Goal: Check status

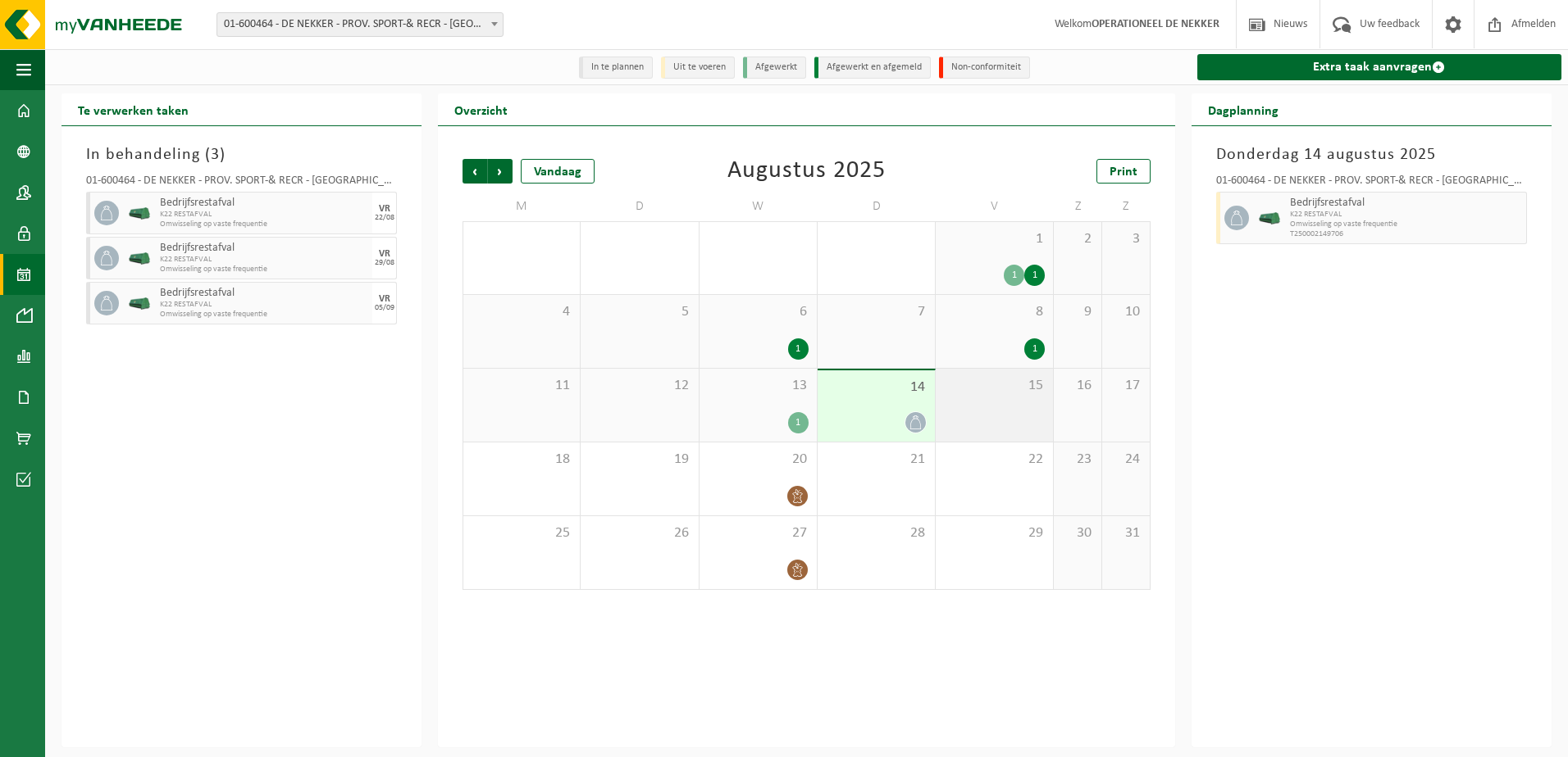
click at [979, 417] on div "15" at bounding box center [994, 405] width 117 height 73
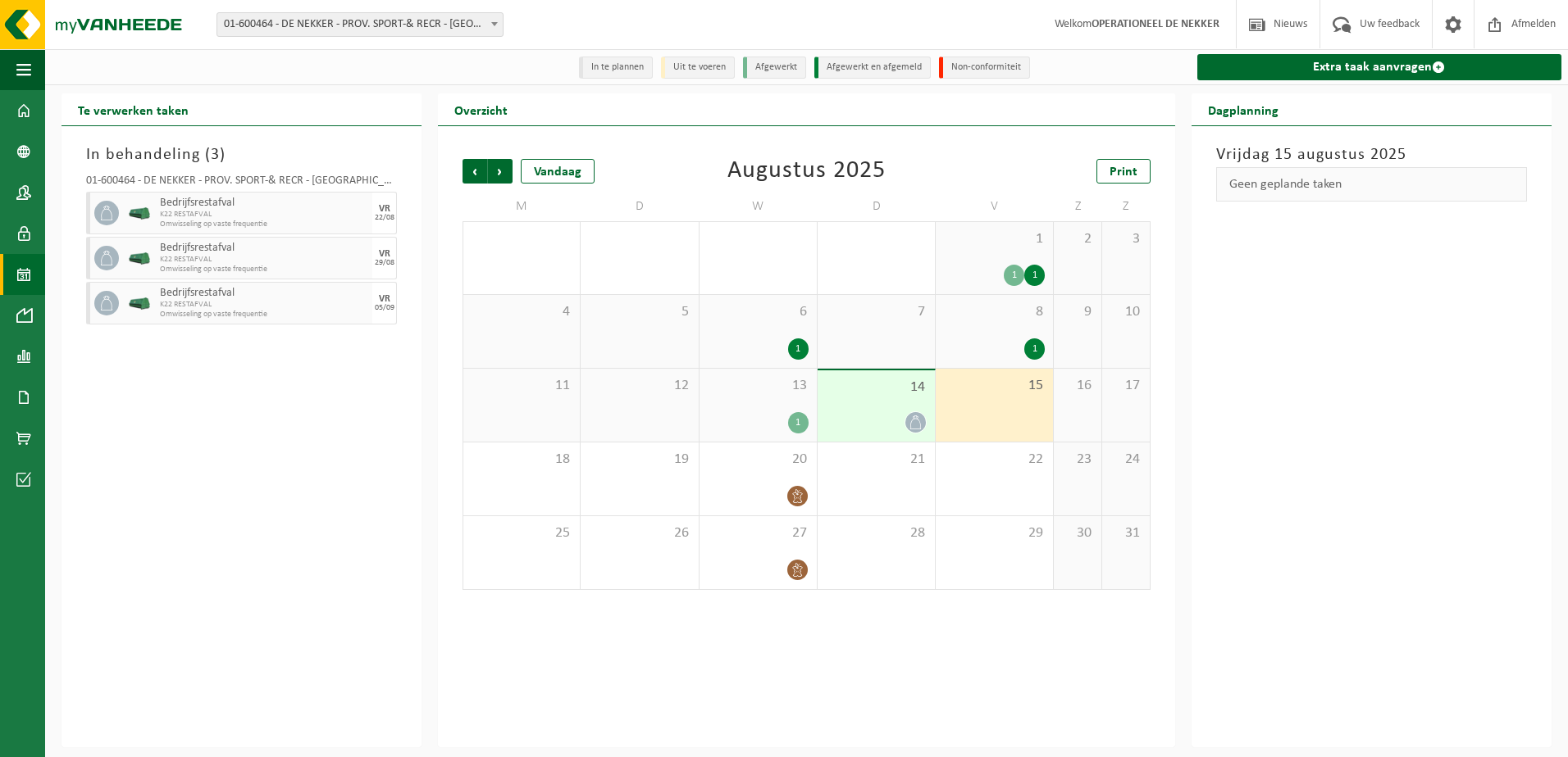
click at [854, 409] on div "14" at bounding box center [876, 406] width 117 height 71
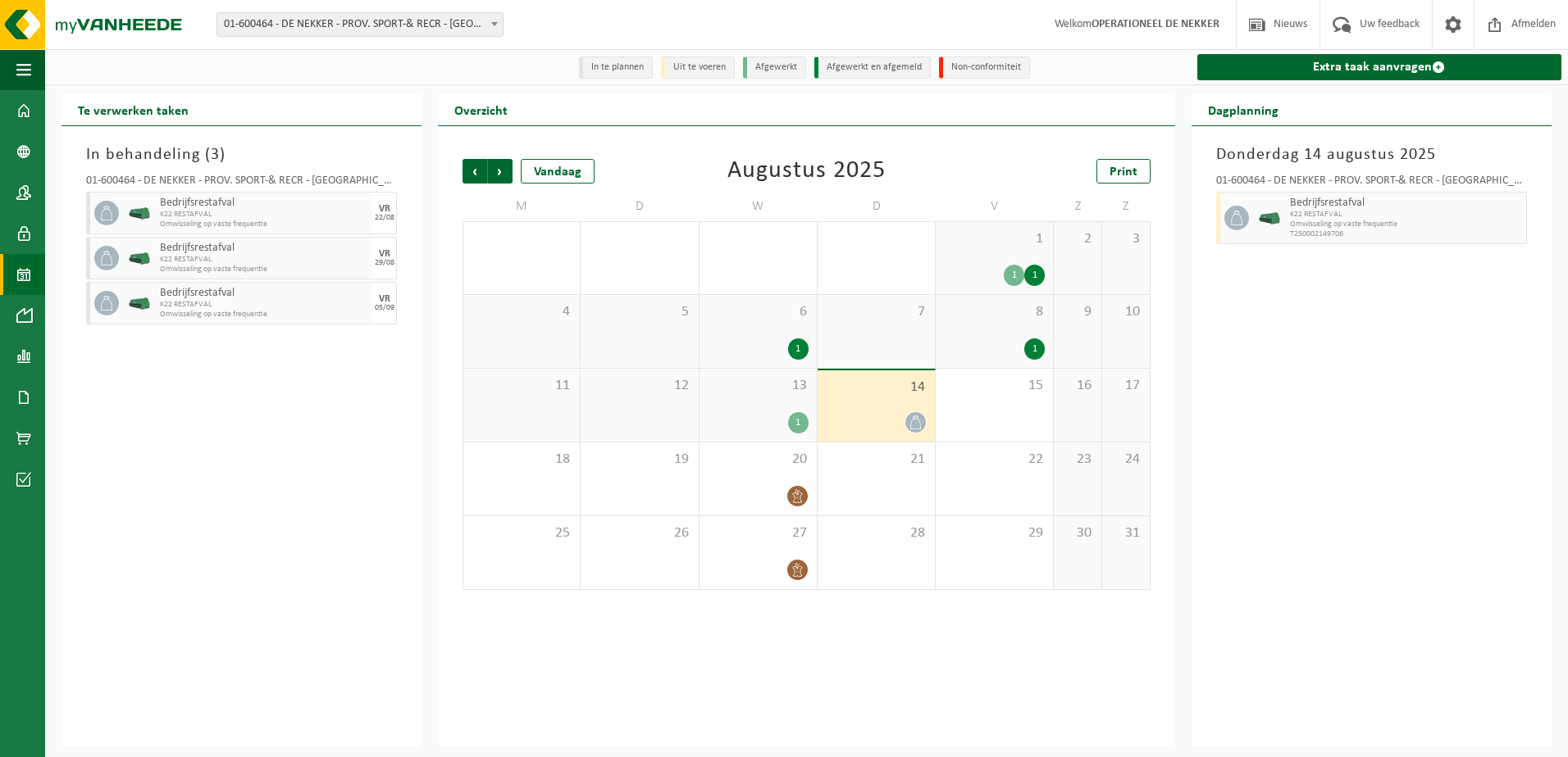
click at [745, 398] on div "13 1" at bounding box center [758, 405] width 117 height 73
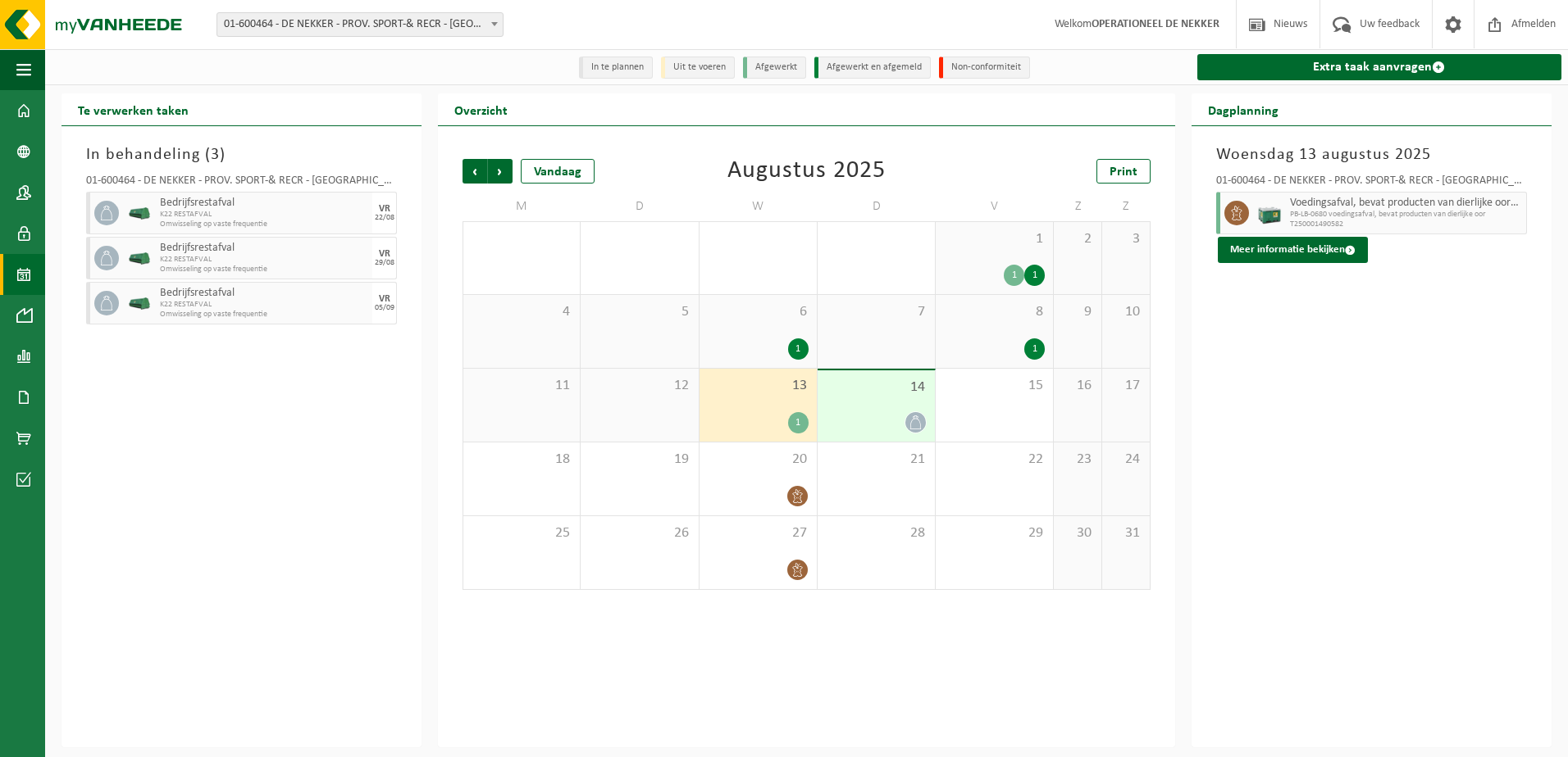
click at [893, 401] on div "14" at bounding box center [876, 406] width 117 height 71
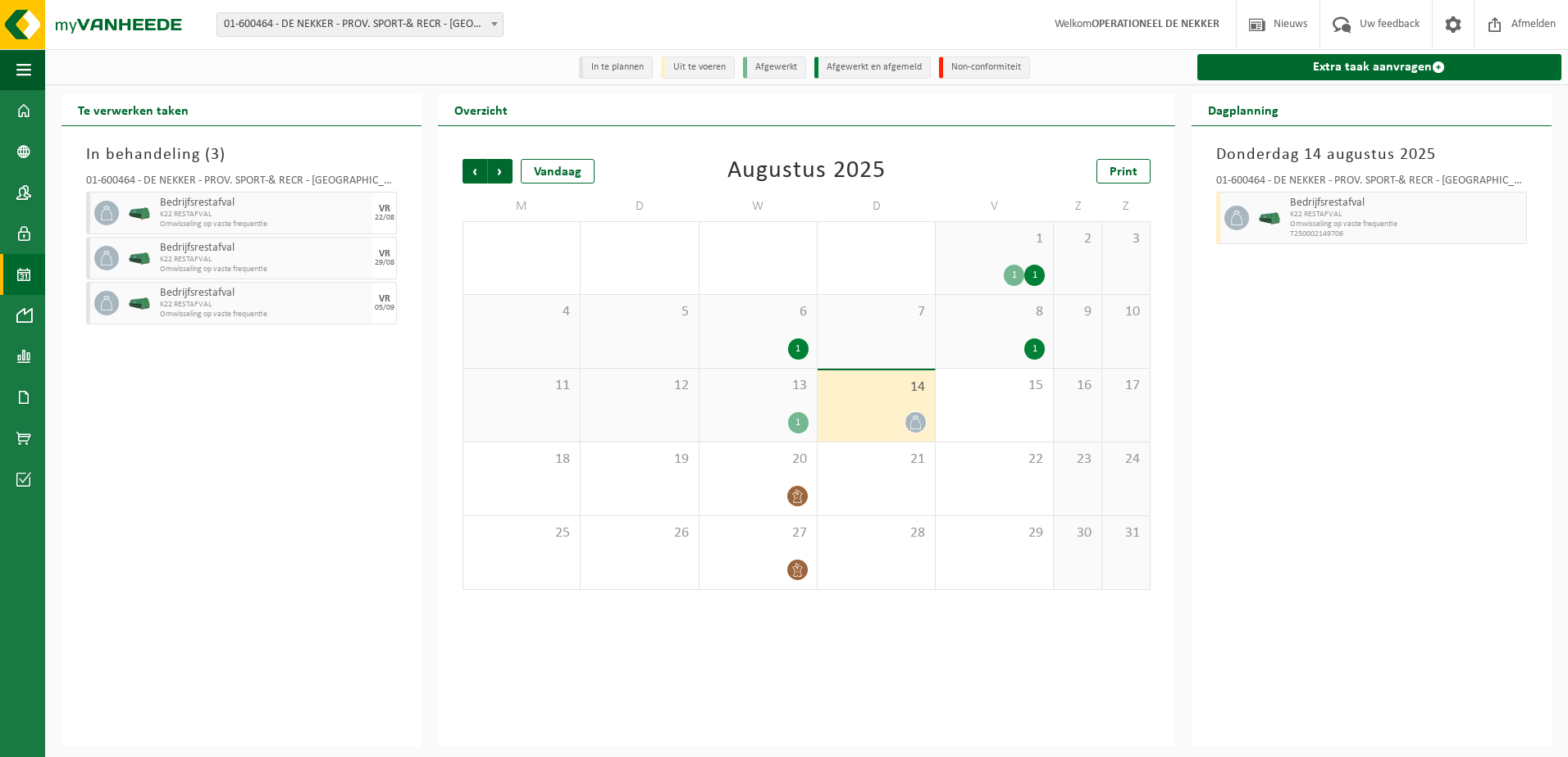
click at [797, 404] on div "13 1" at bounding box center [758, 405] width 117 height 73
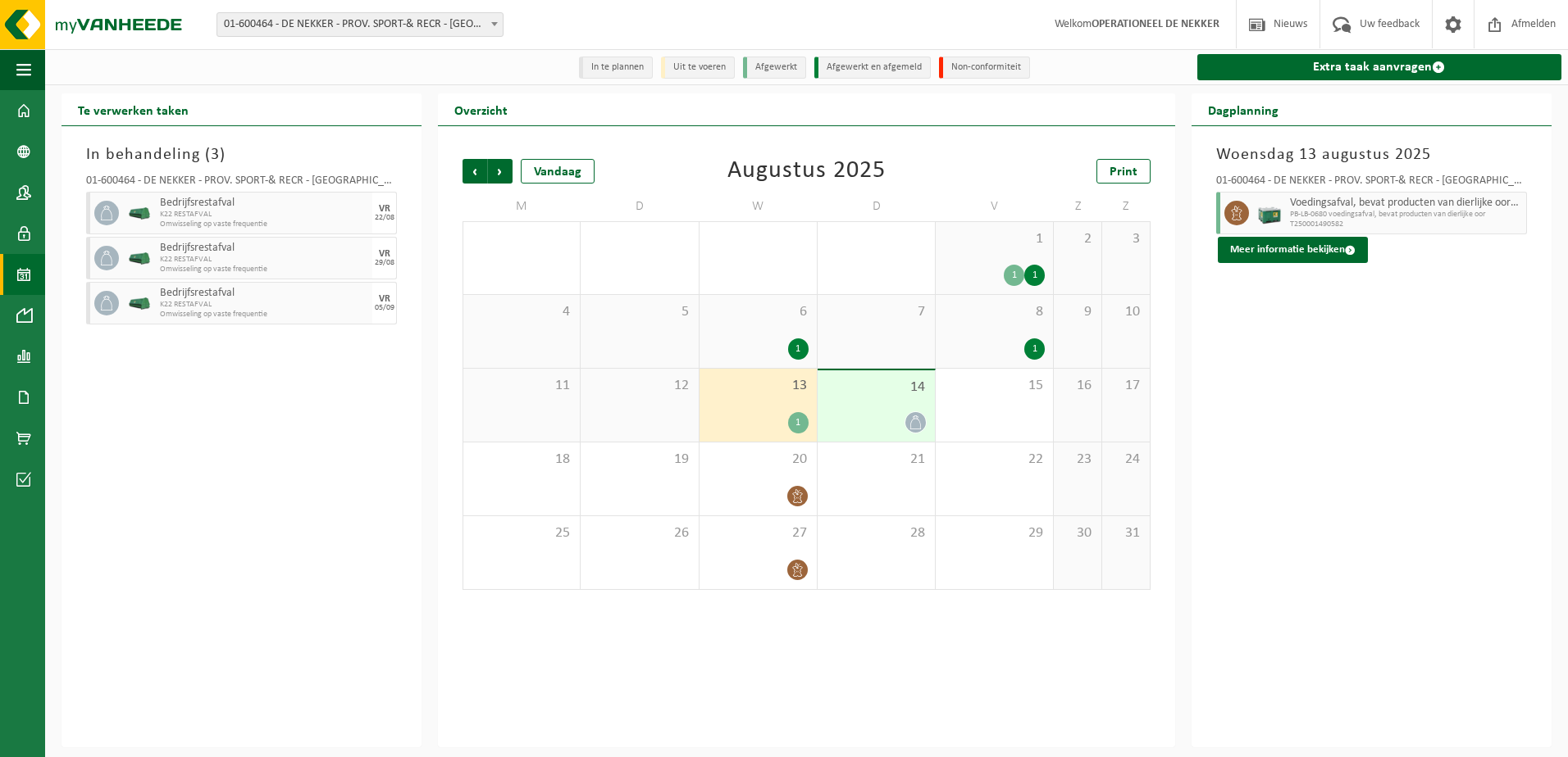
click at [797, 428] on div "1" at bounding box center [797, 423] width 20 height 21
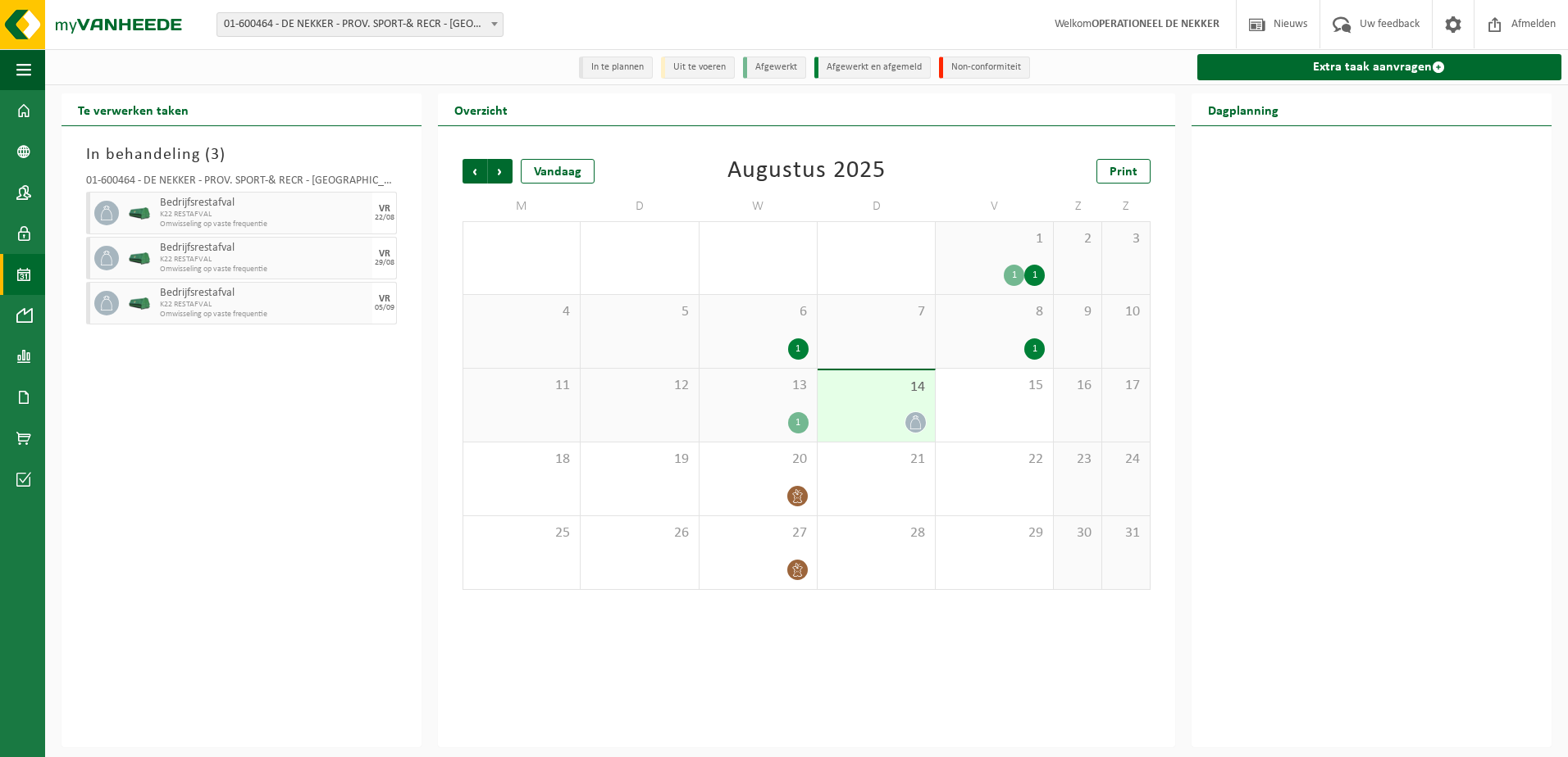
click at [908, 422] on span at bounding box center [914, 422] width 20 height 20
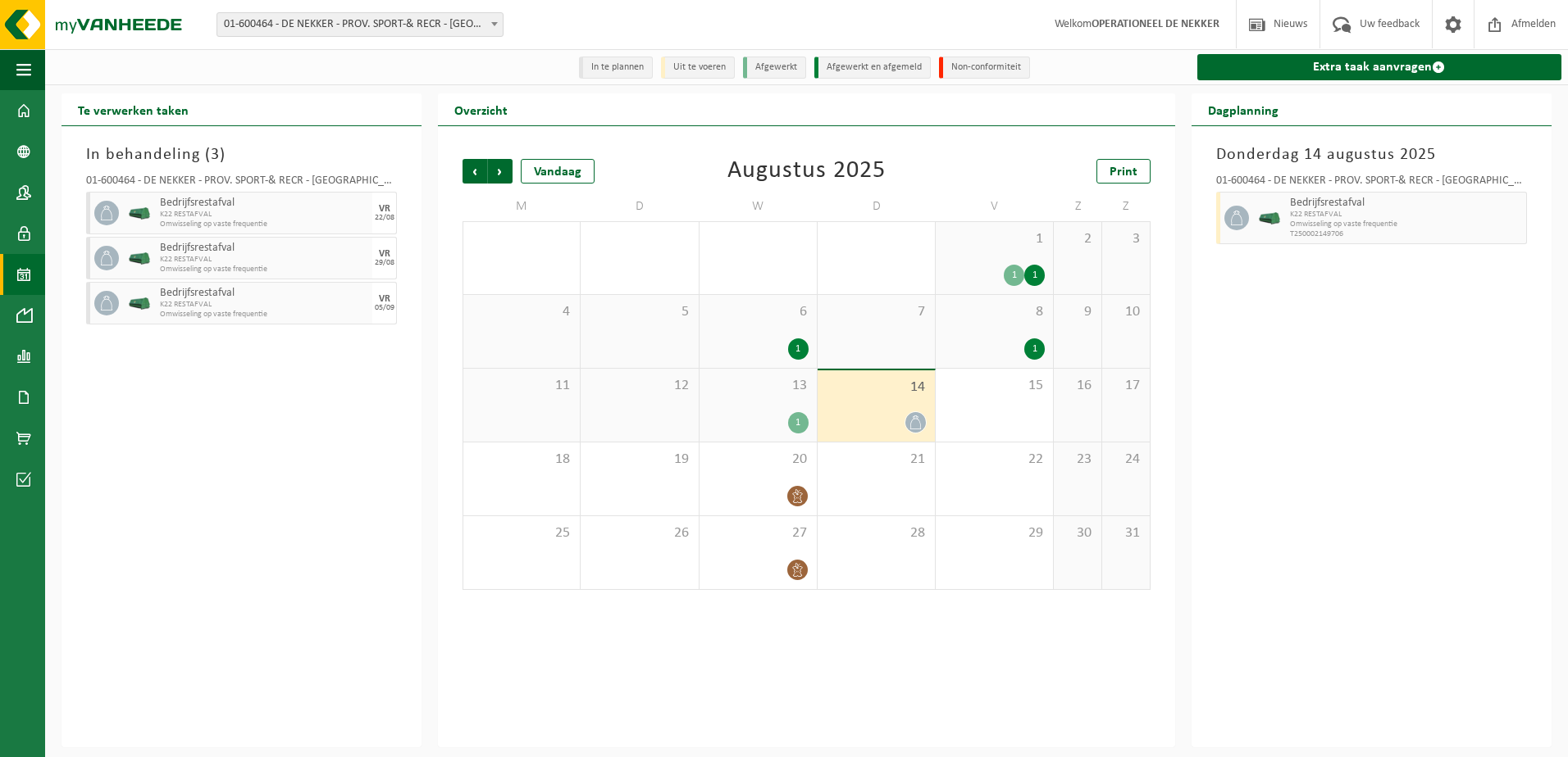
click at [800, 419] on div "1" at bounding box center [797, 423] width 20 height 21
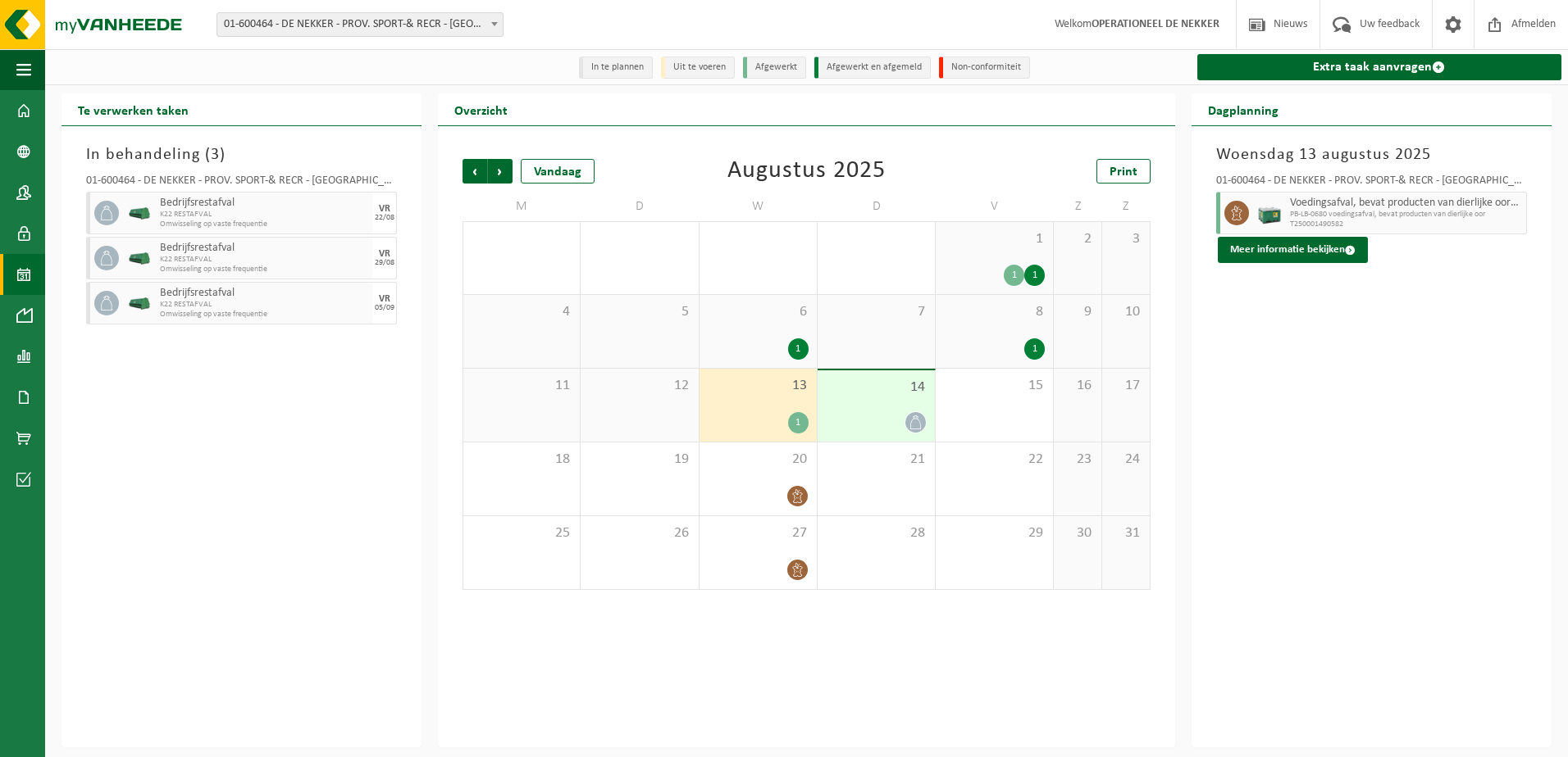
click at [875, 405] on div "14" at bounding box center [876, 406] width 117 height 71
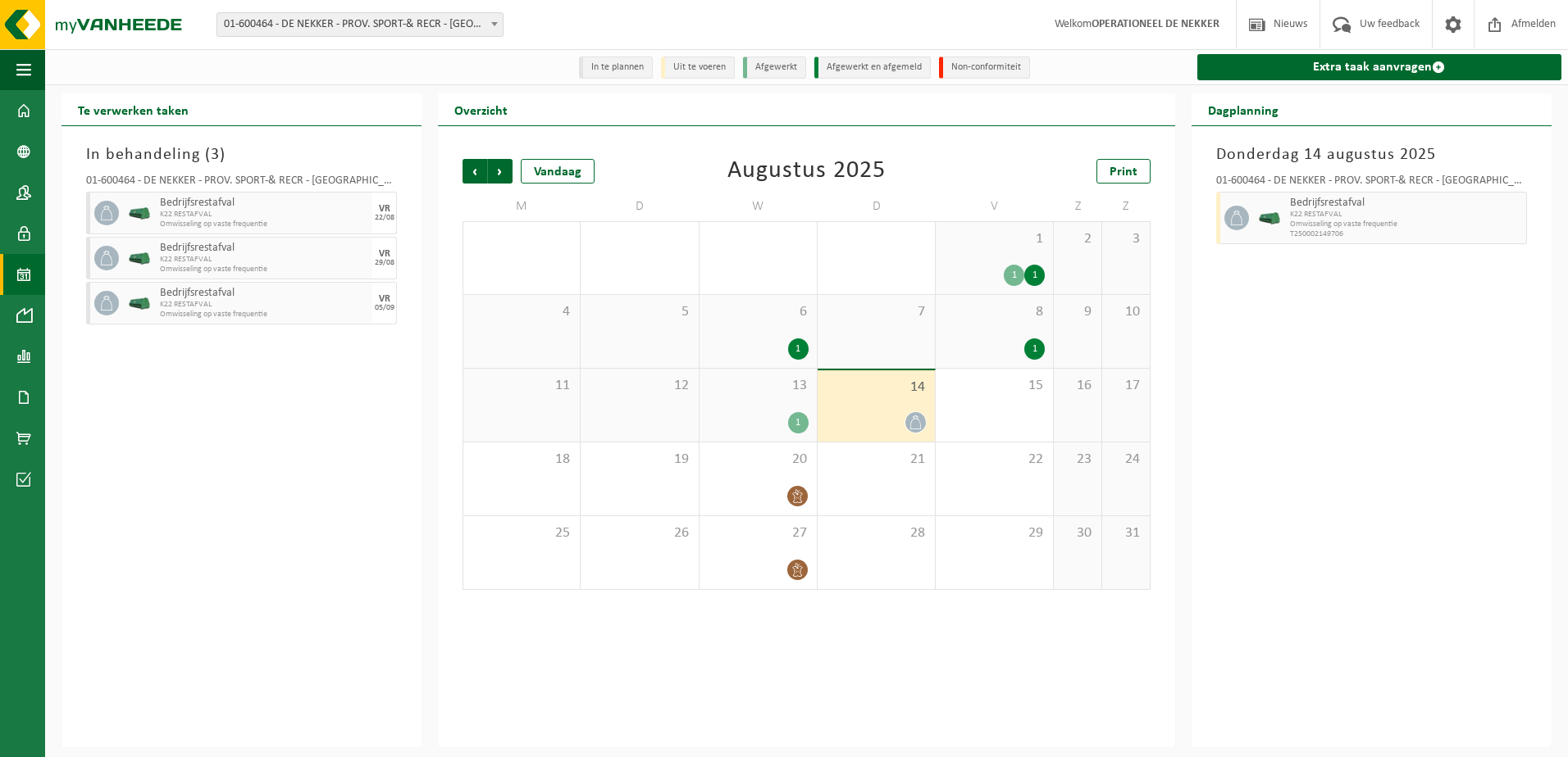
click at [875, 405] on div "14" at bounding box center [876, 406] width 117 height 71
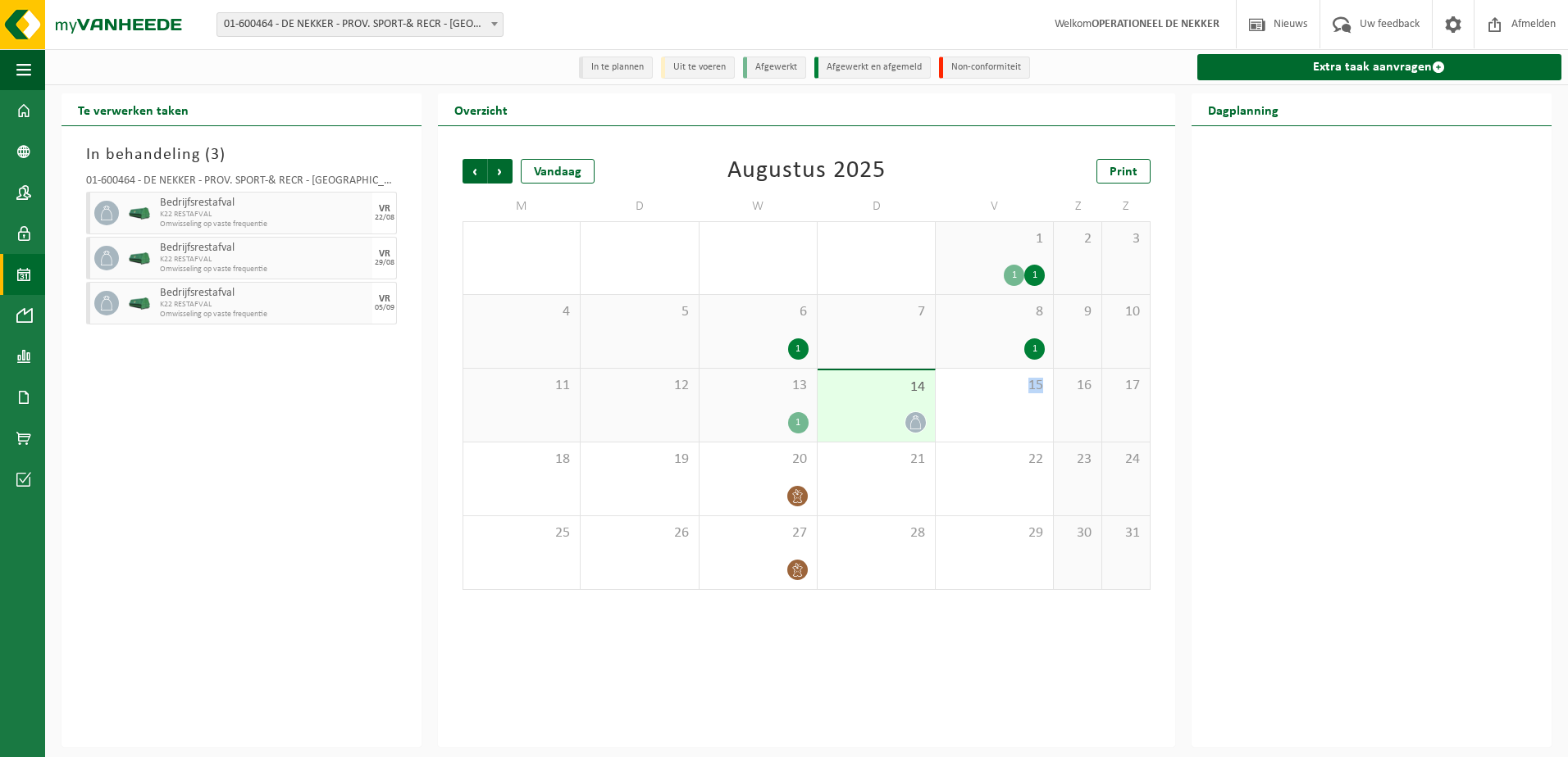
click at [875, 405] on div "14" at bounding box center [876, 406] width 117 height 71
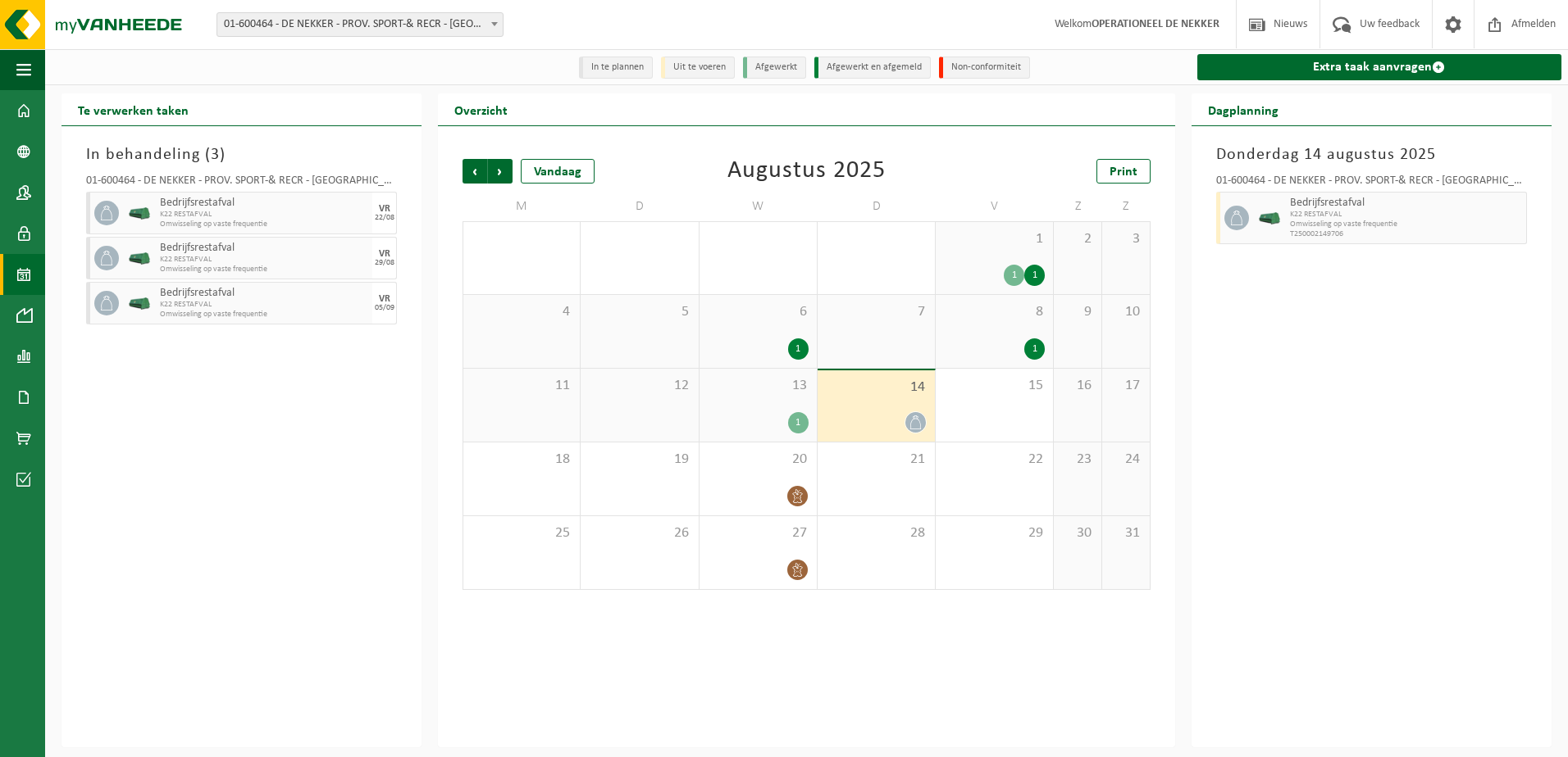
drag, startPoint x: 875, startPoint y: 405, endPoint x: 1157, endPoint y: 430, distance: 283.1
click at [1157, 430] on div "Vorige Volgende Vandaag [DATE] Print M D W D V Z Z 28 29 30 1 31 1 1 1 2 3 4 5 …" at bounding box center [806, 375] width 704 height 464
click at [992, 389] on span "15" at bounding box center [994, 386] width 101 height 18
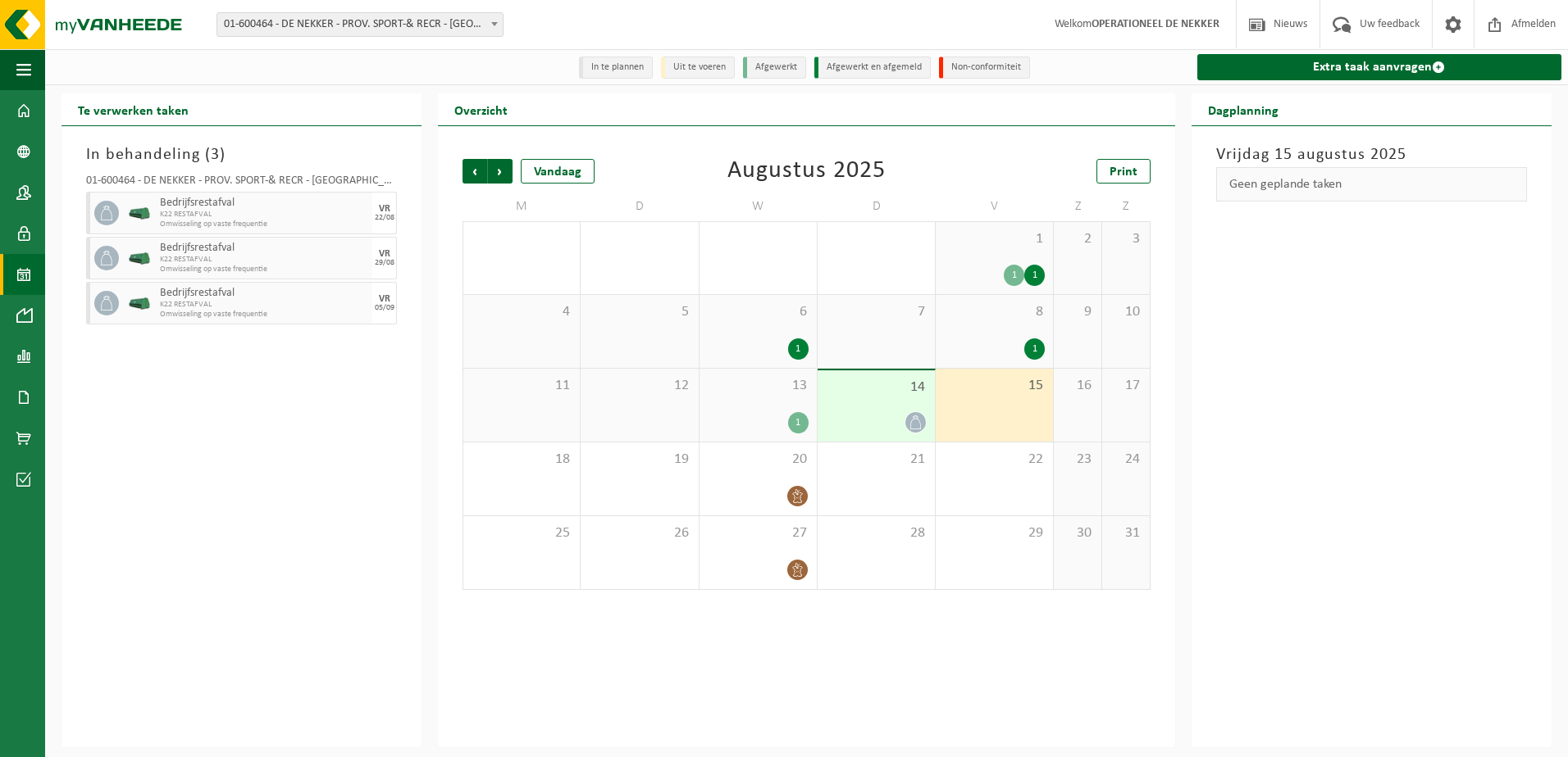
click at [1093, 405] on div "16" at bounding box center [1077, 405] width 48 height 73
click at [1145, 405] on div "17" at bounding box center [1126, 405] width 48 height 73
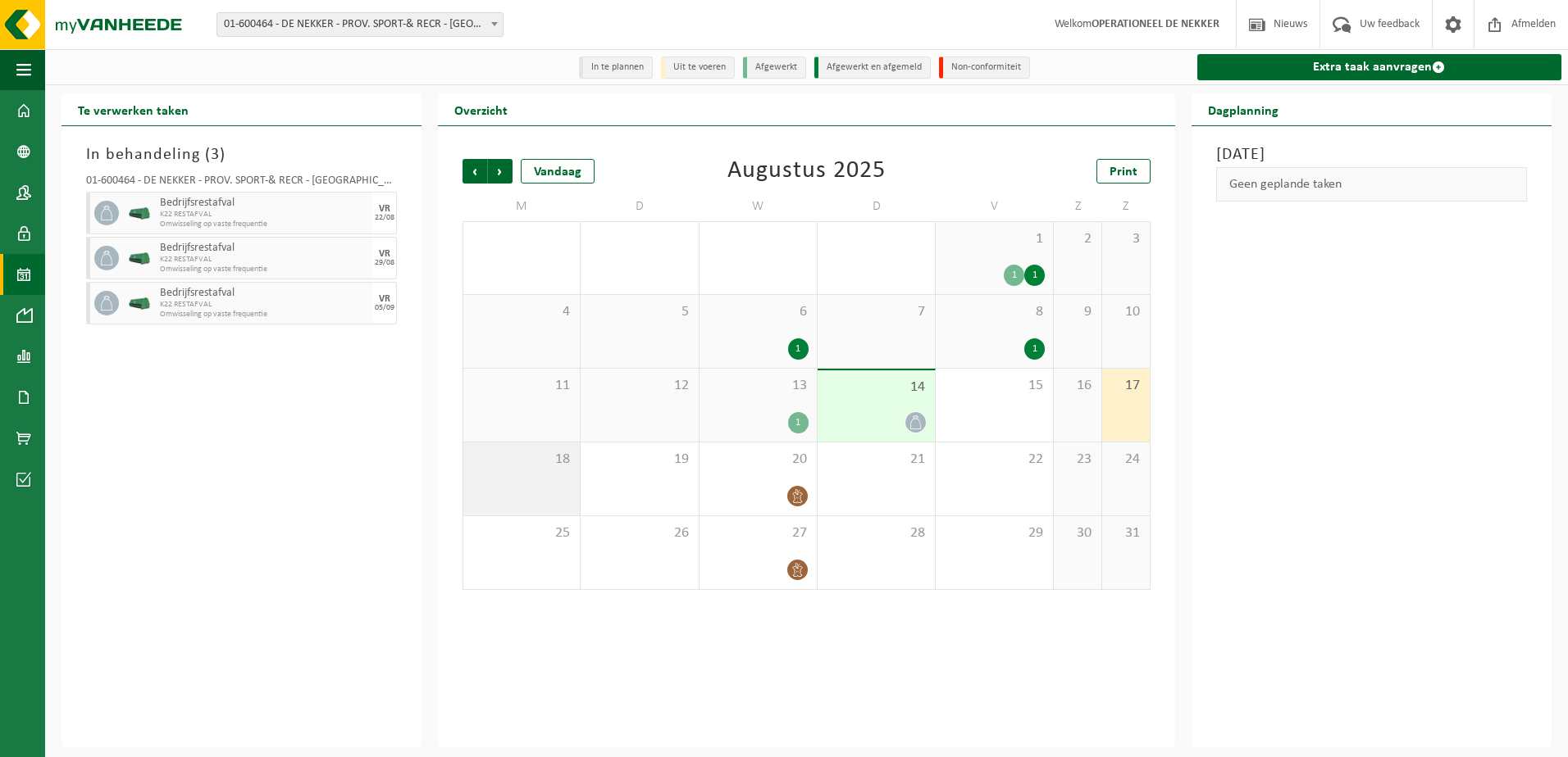
click at [509, 491] on div "18" at bounding box center [520, 479] width 116 height 73
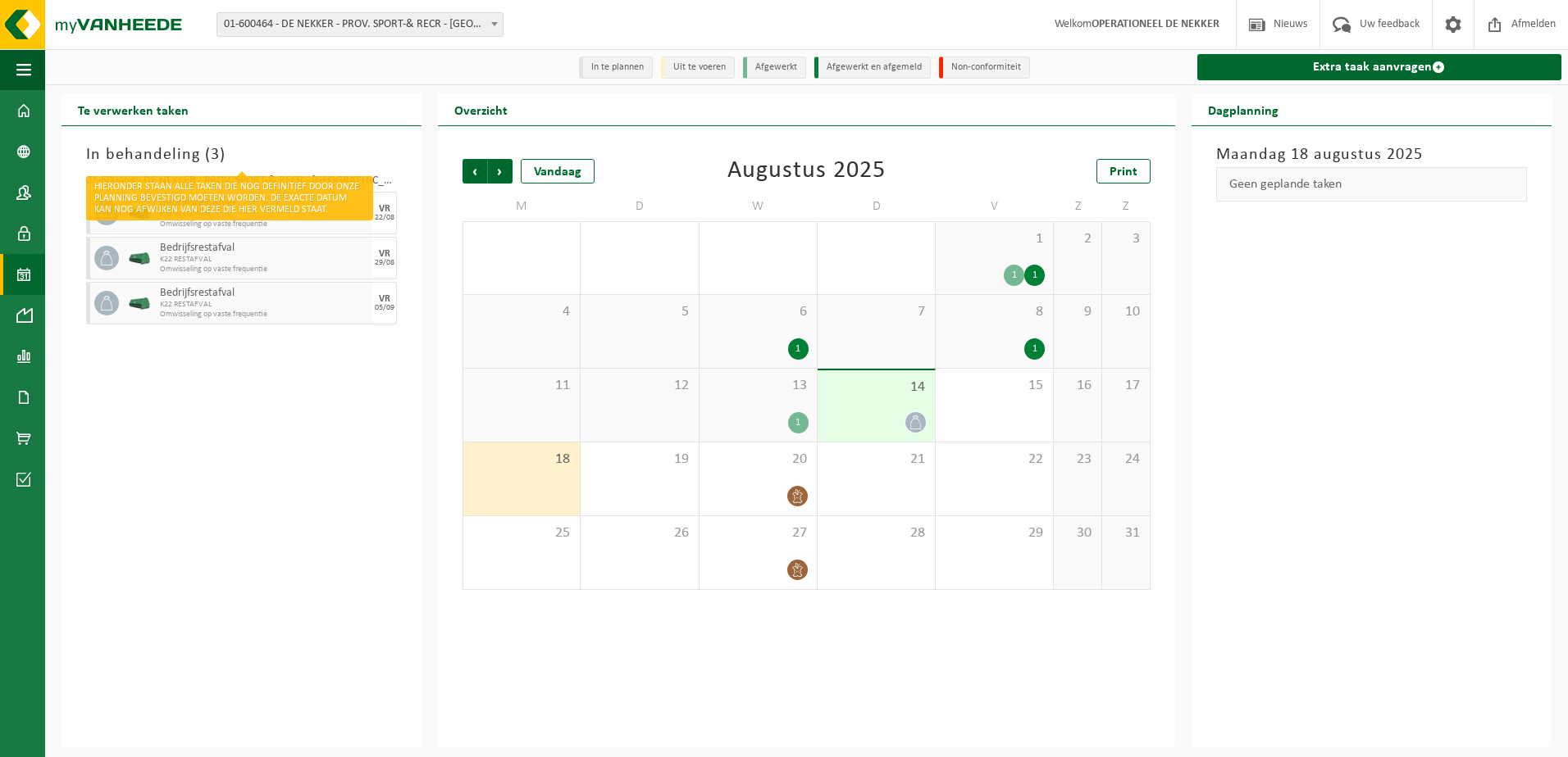
click at [162, 156] on h3 "In behandeling ( 3 )" at bounding box center [242, 155] width 311 height 25
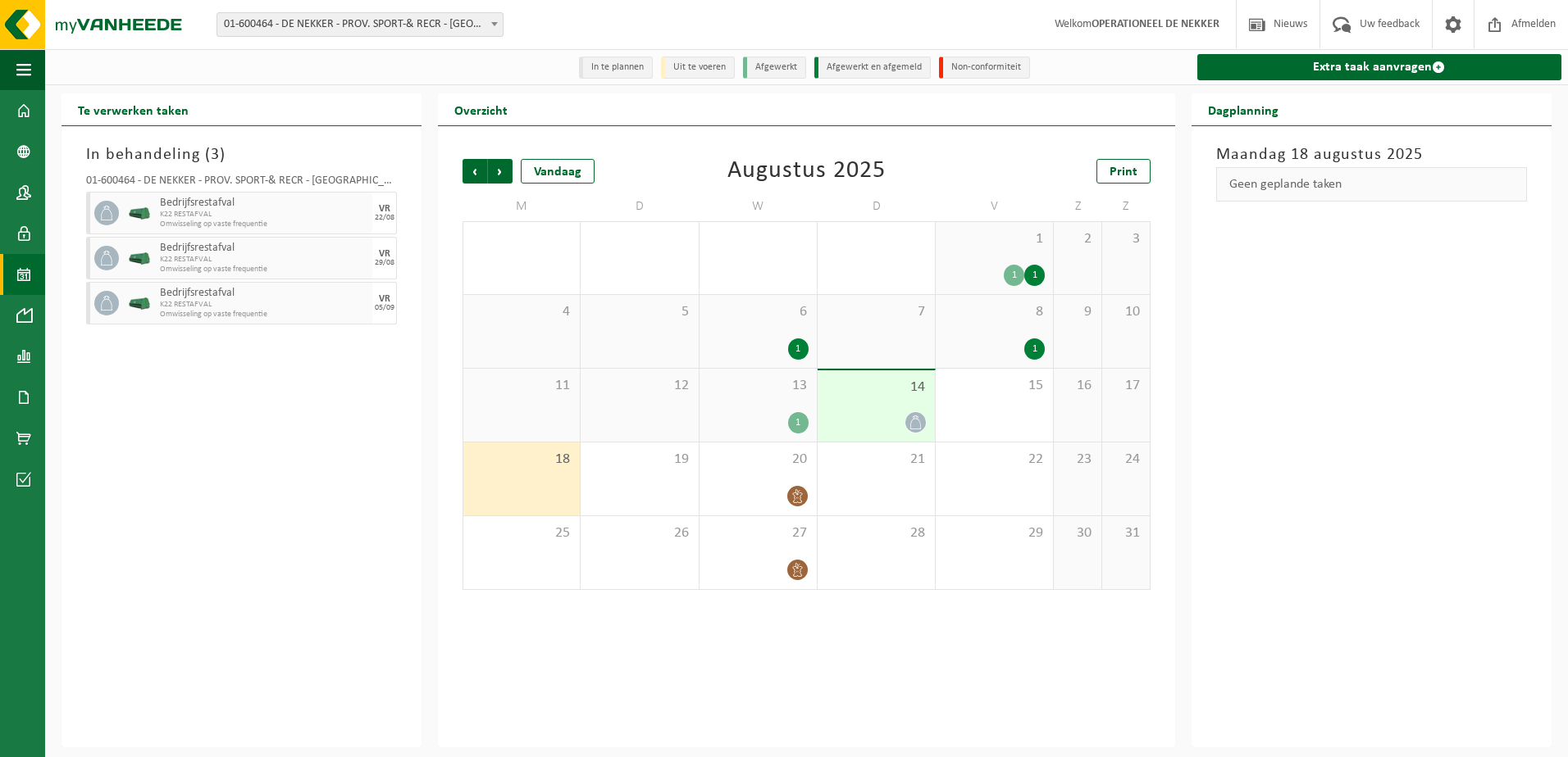
click at [19, 270] on span at bounding box center [23, 274] width 14 height 41
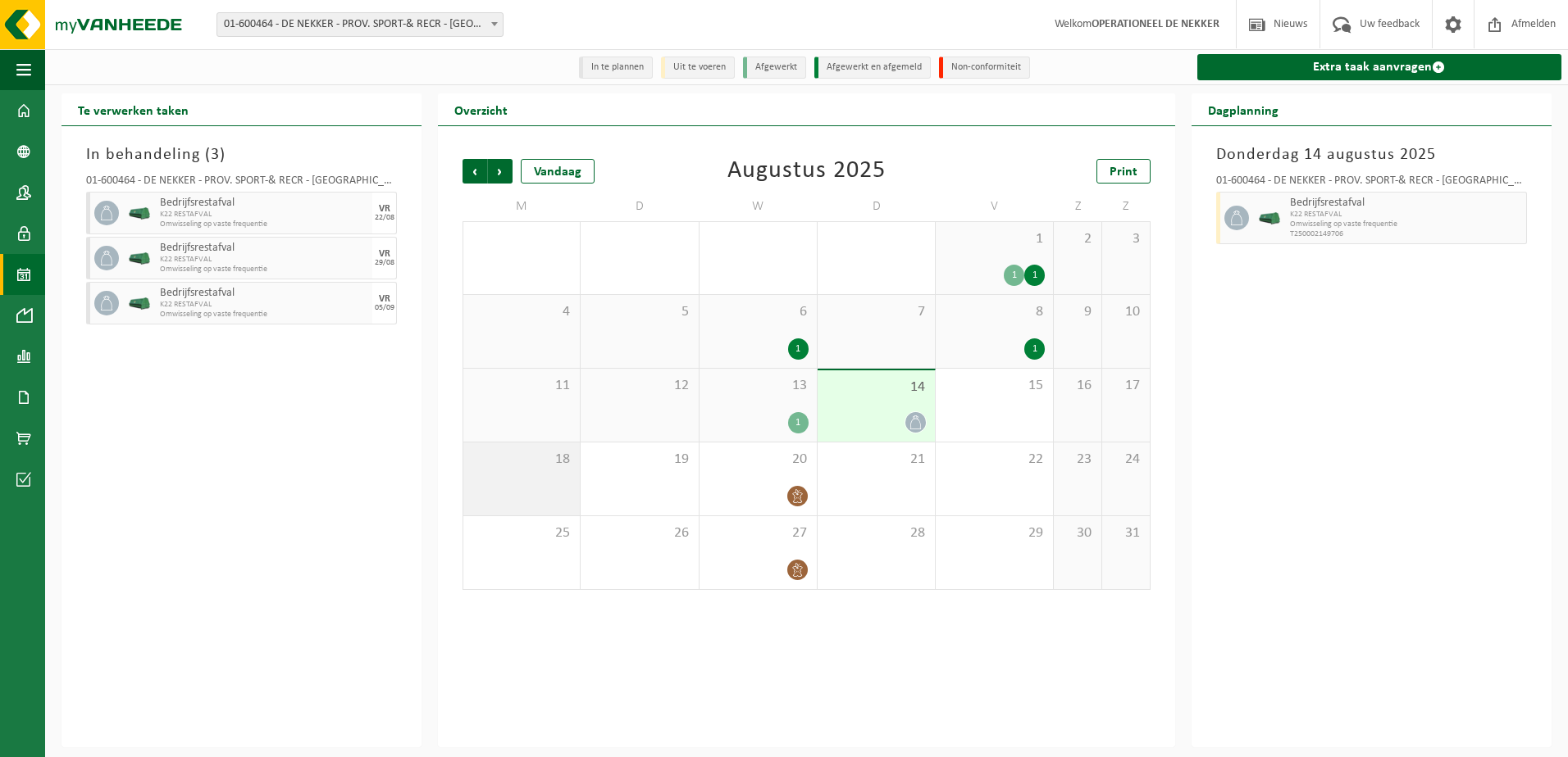
click at [558, 484] on div "18" at bounding box center [520, 479] width 116 height 73
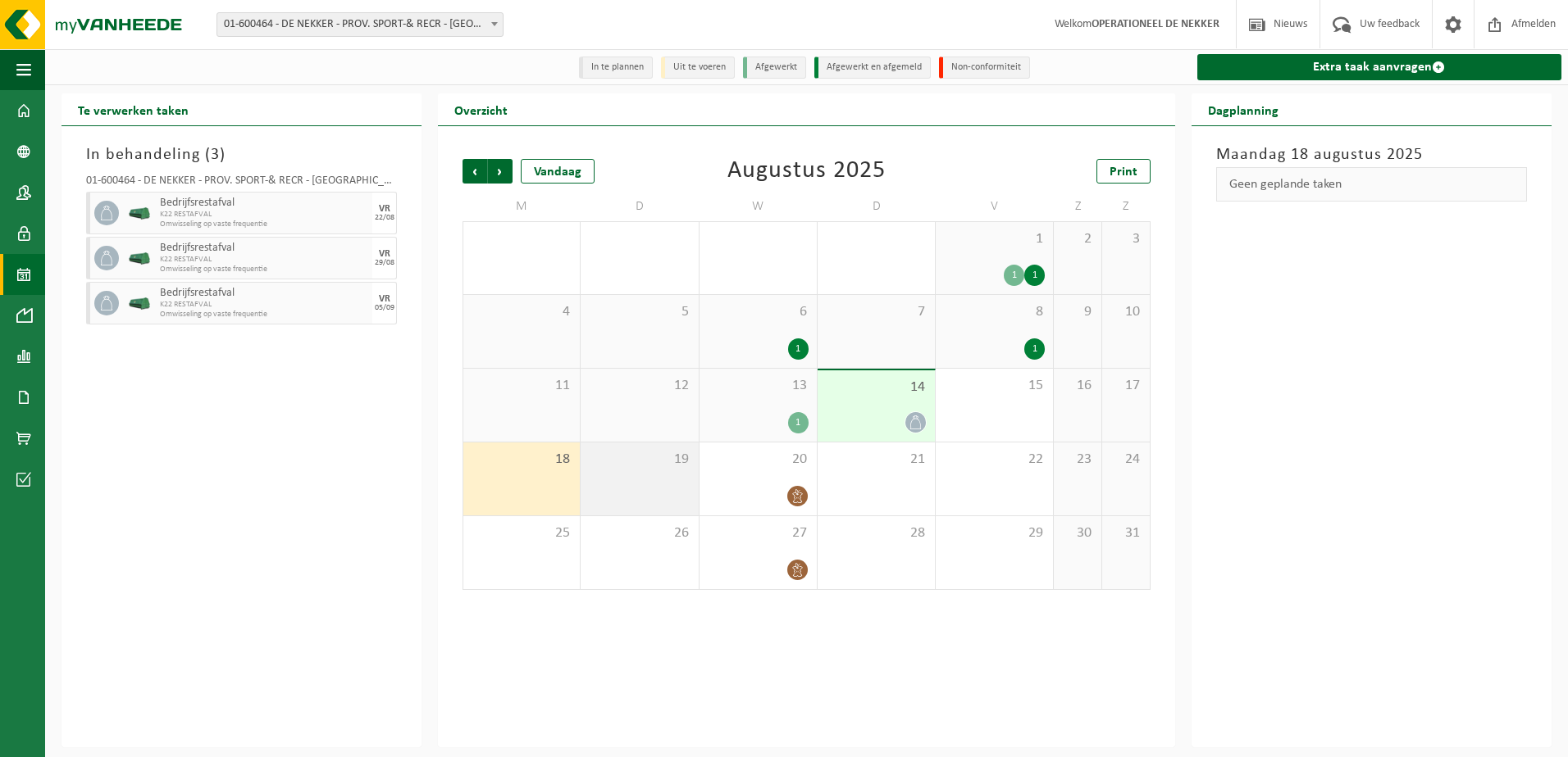
click at [680, 484] on div "19" at bounding box center [639, 479] width 117 height 73
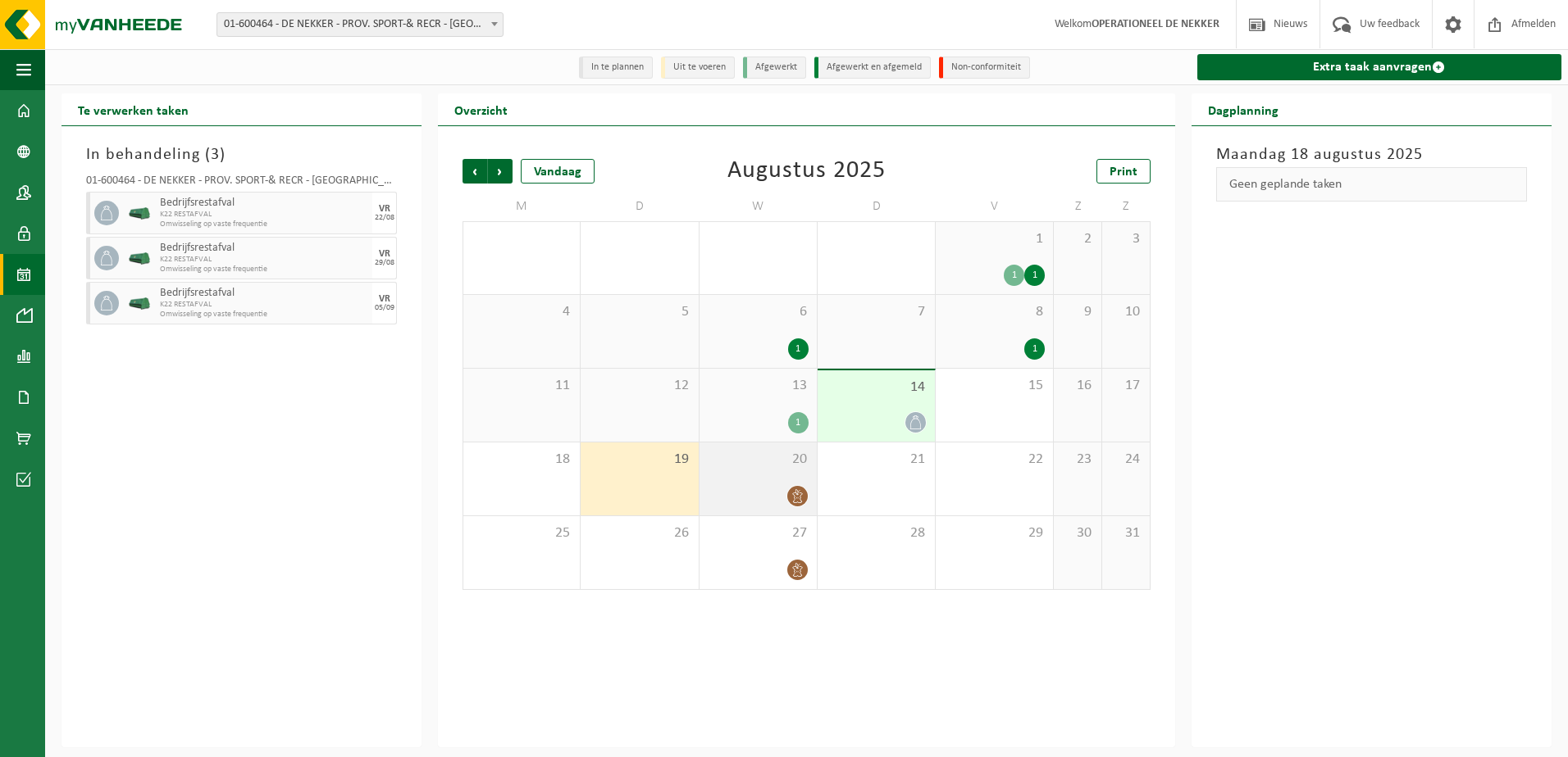
click at [749, 479] on div "20" at bounding box center [758, 479] width 117 height 73
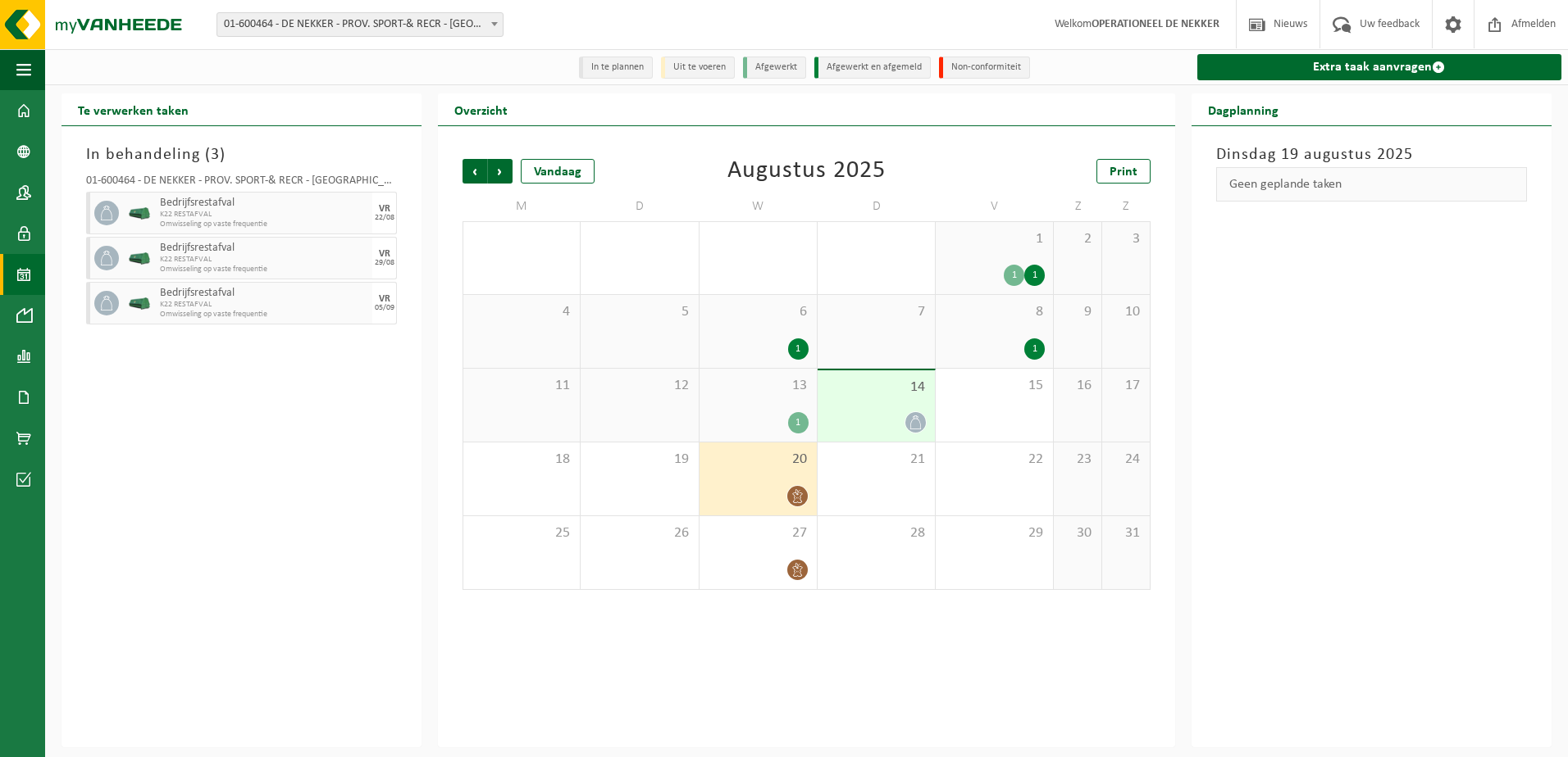
click at [763, 420] on div "1" at bounding box center [757, 423] width 101 height 21
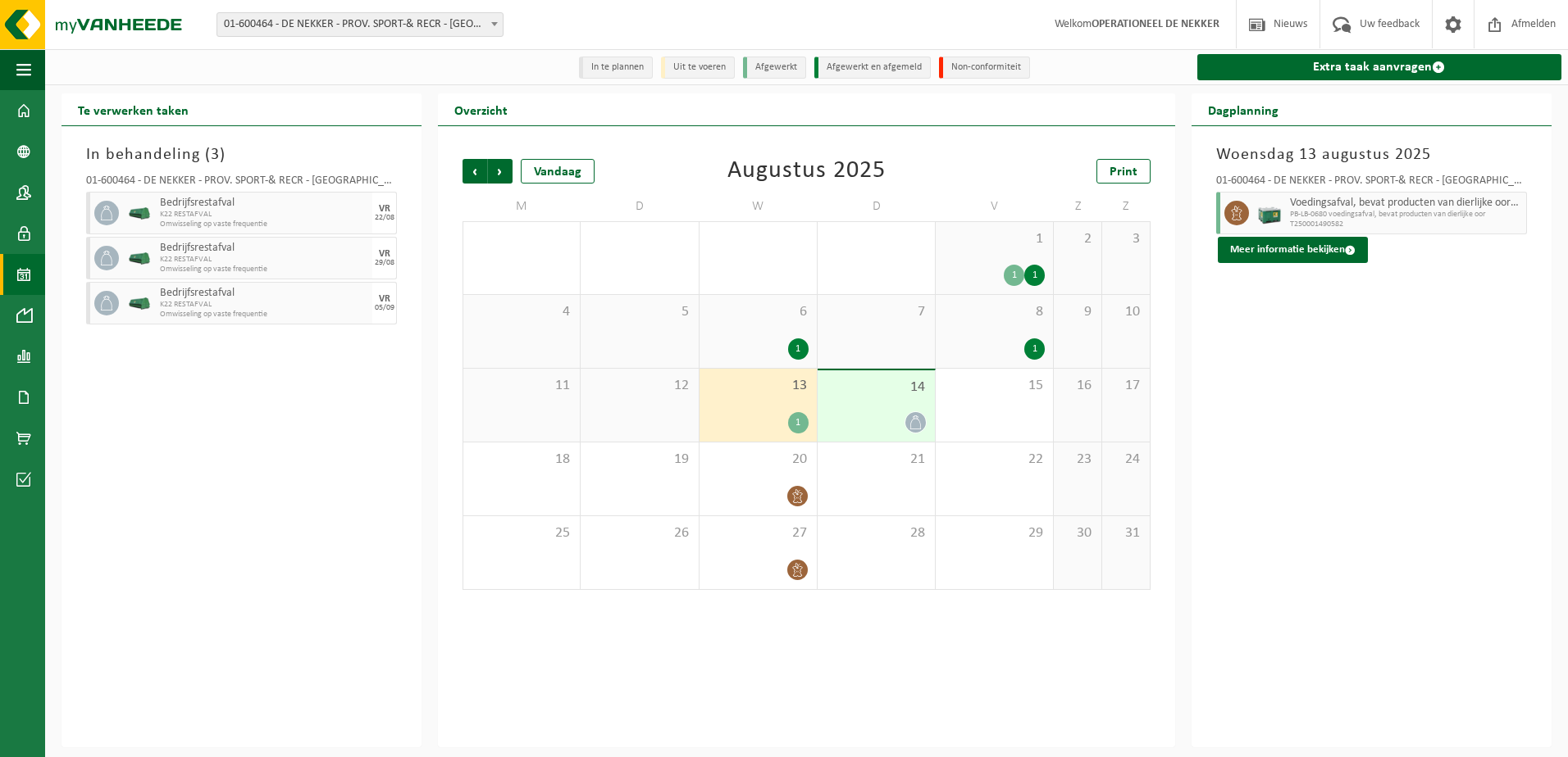
click at [862, 411] on div "14" at bounding box center [876, 406] width 117 height 71
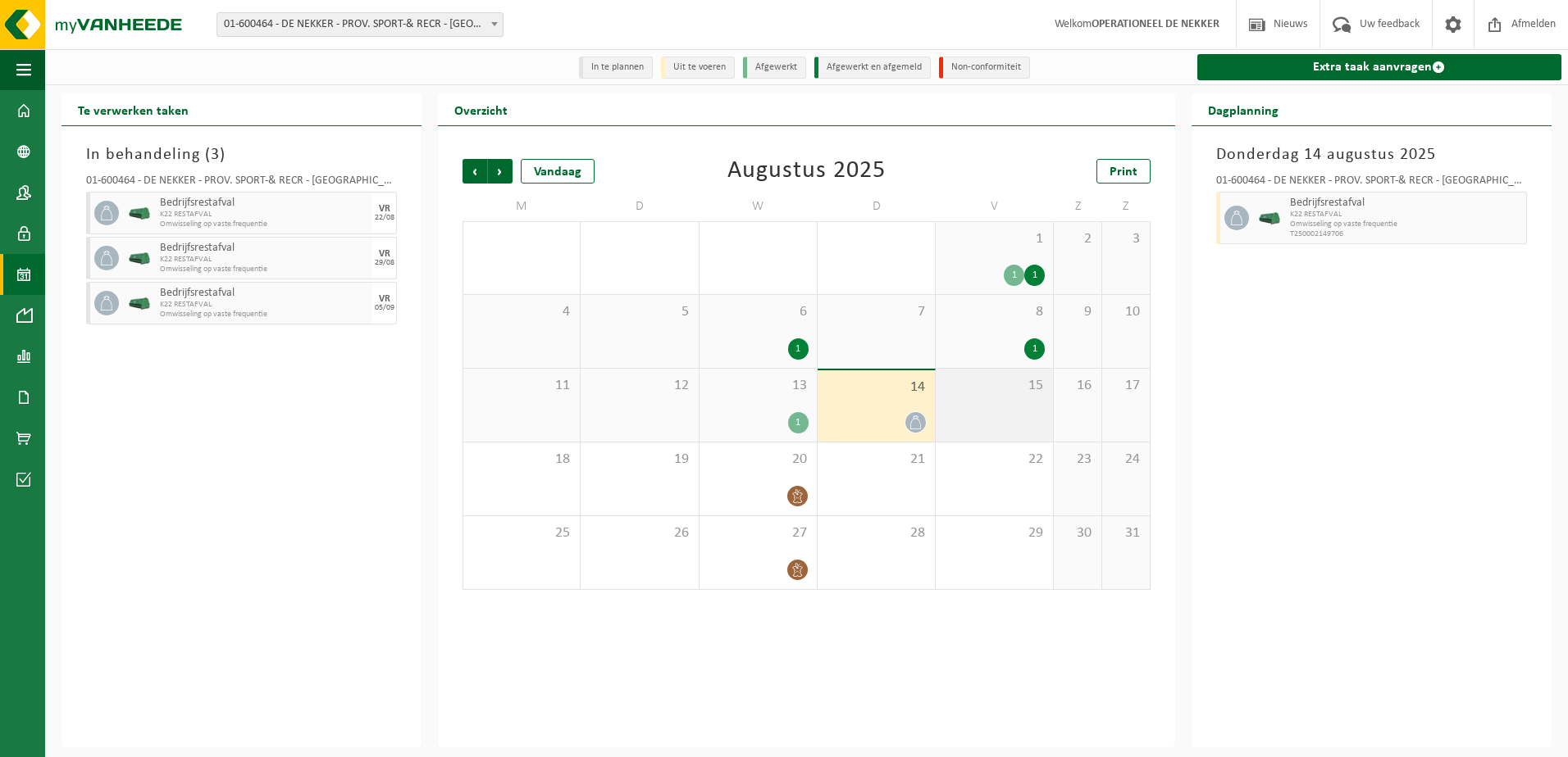
click at [1009, 408] on div "15" at bounding box center [994, 405] width 117 height 73
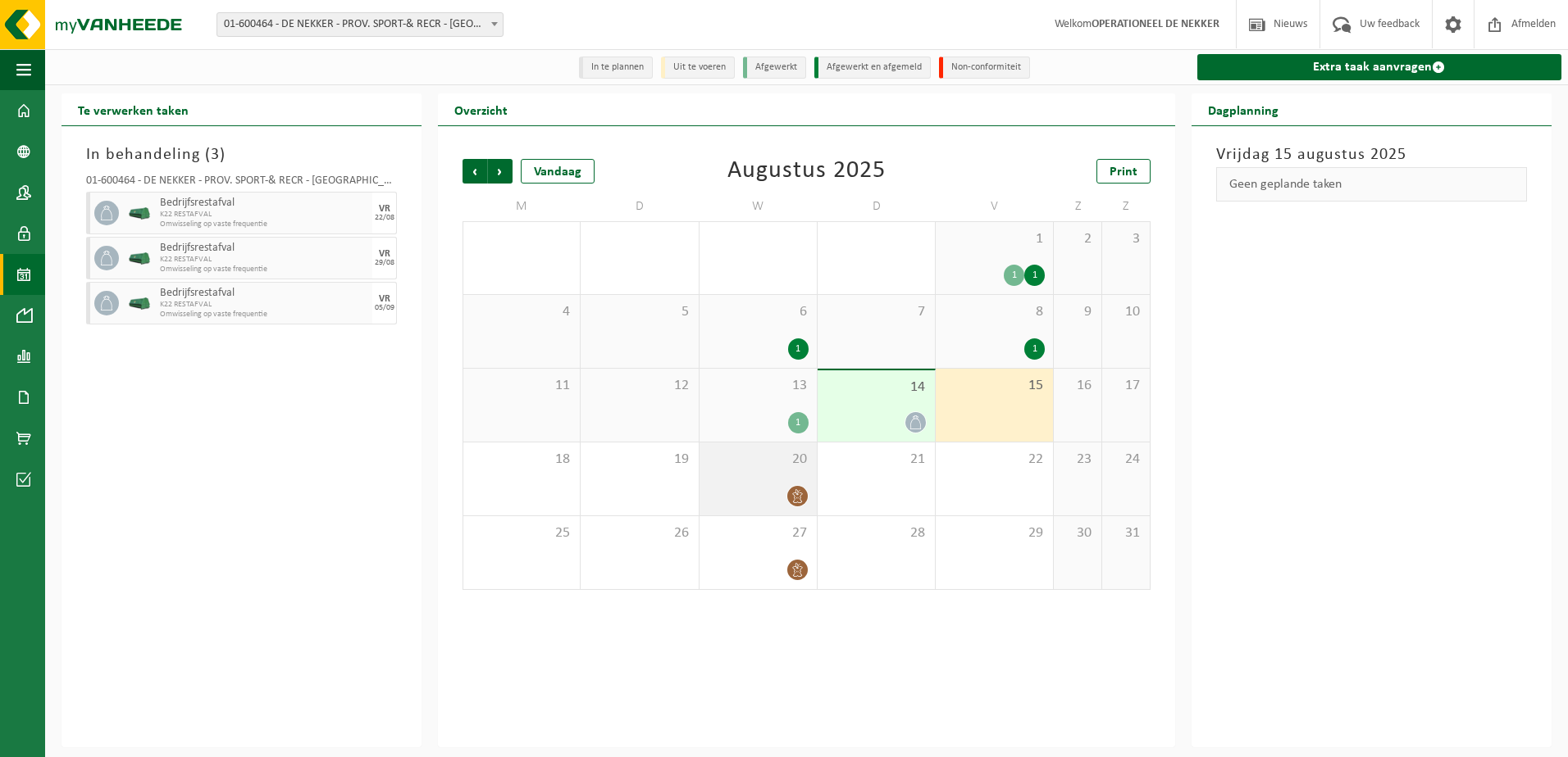
click at [810, 456] on div "20" at bounding box center [758, 479] width 117 height 73
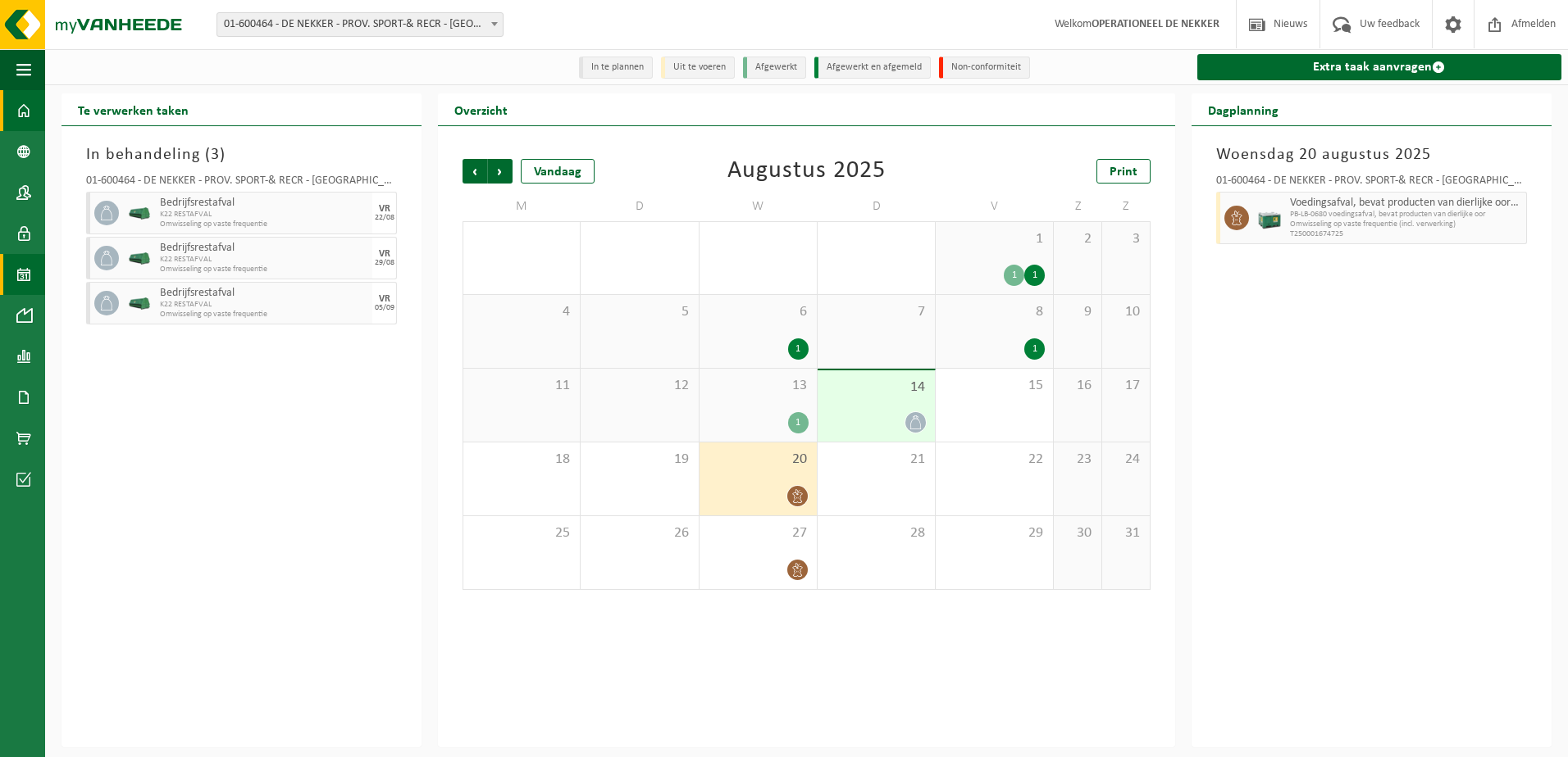
click at [16, 114] on span at bounding box center [23, 110] width 14 height 41
